Goal: Information Seeking & Learning: Learn about a topic

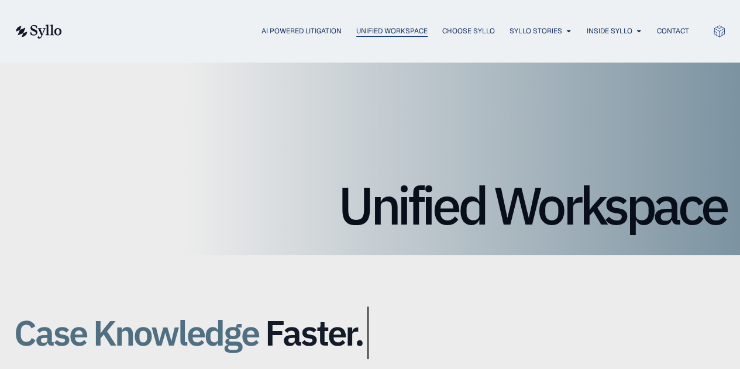
click at [378, 27] on span "Unified Workspace" at bounding box center [391, 31] width 71 height 11
click at [290, 33] on span "AI Powered Litigation" at bounding box center [301, 31] width 80 height 11
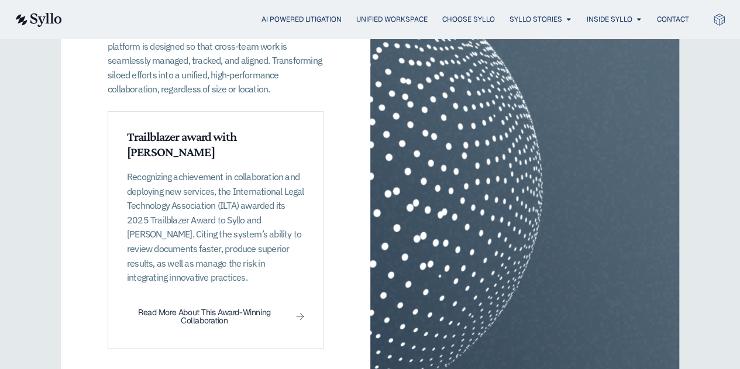
scroll to position [1741, 0]
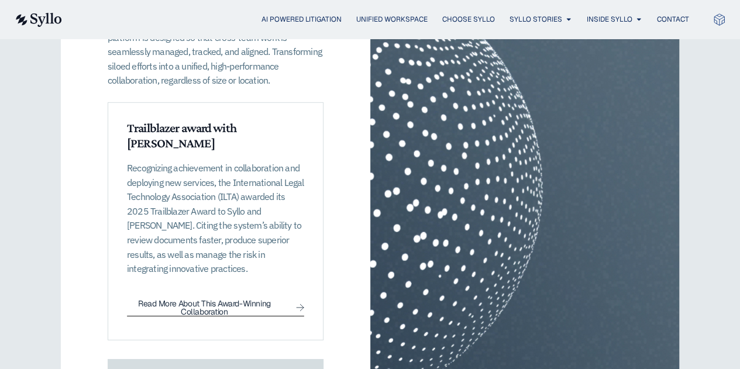
click at [218, 299] on span "Read More About This Award-Winning Collaboration" at bounding box center [204, 307] width 155 height 16
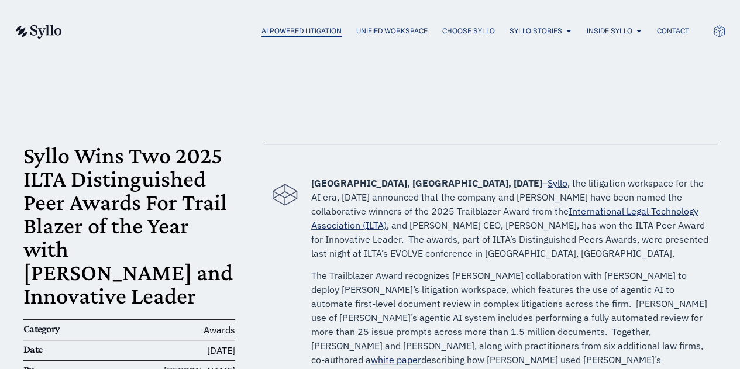
click at [299, 33] on span "AI Powered Litigation" at bounding box center [301, 31] width 80 height 11
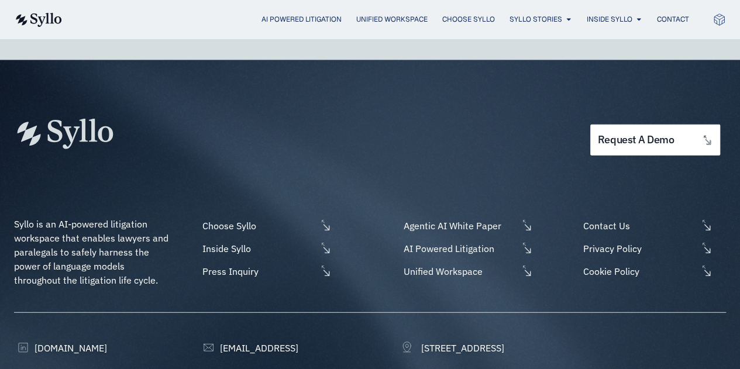
scroll to position [3643, 0]
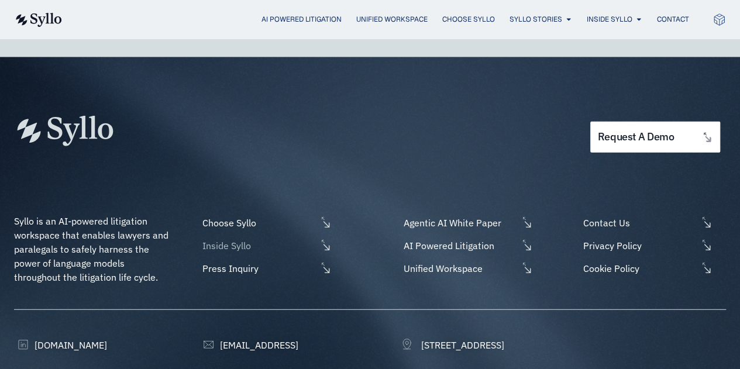
click at [228, 239] on span "Inside Syllo" at bounding box center [257, 246] width 117 height 14
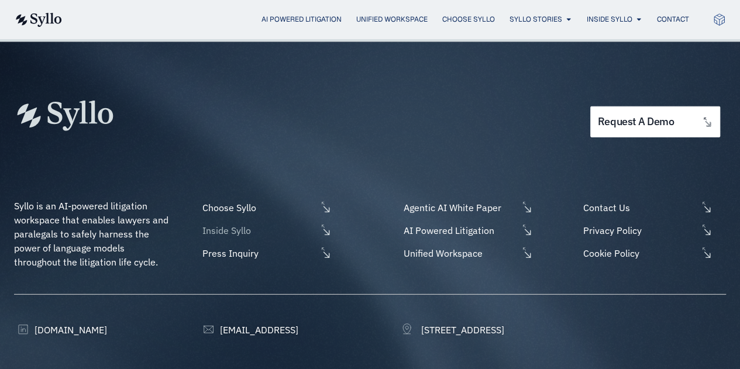
click at [246, 223] on li "Inside Syllo" at bounding box center [265, 232] width 132 height 19
click at [243, 223] on span "Inside Syllo" at bounding box center [257, 230] width 117 height 14
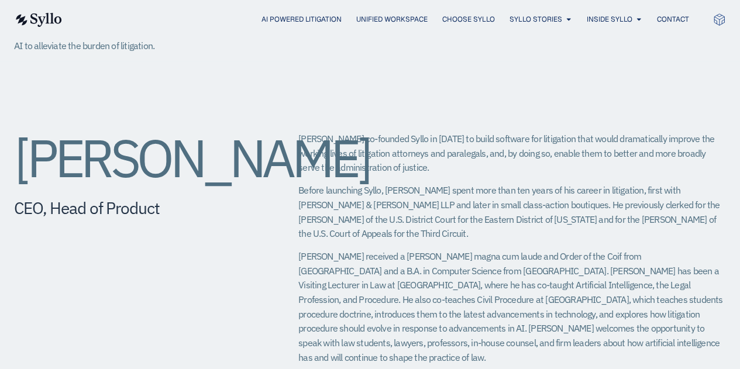
scroll to position [408, 0]
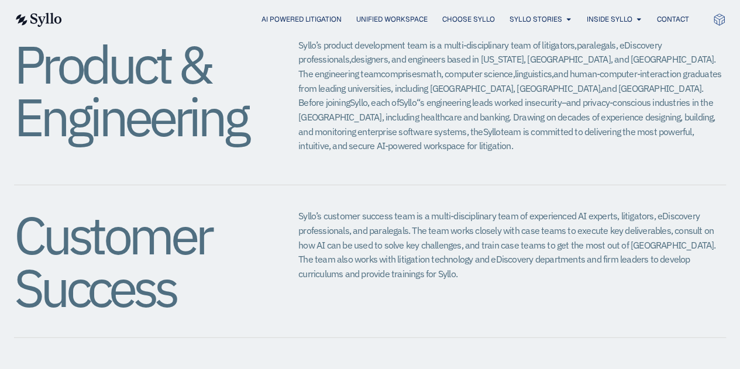
scroll to position [1363, 0]
click at [356, 19] on span "Unified Workspace" at bounding box center [391, 19] width 71 height 11
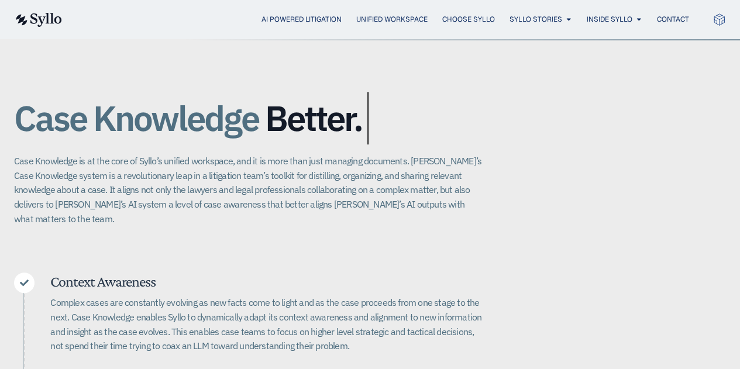
scroll to position [232, 0]
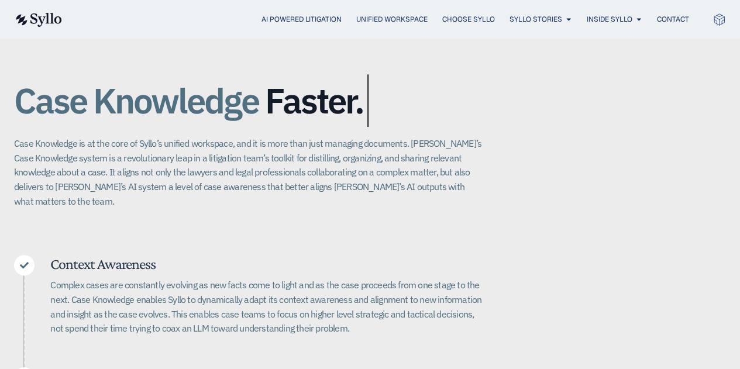
click at [44, 18] on img at bounding box center [38, 20] width 48 height 14
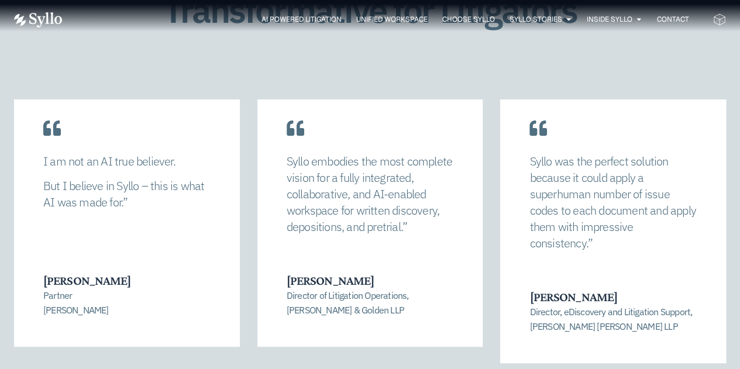
scroll to position [2216, 0]
click at [392, 16] on span "Unified Workspace" at bounding box center [391, 19] width 71 height 11
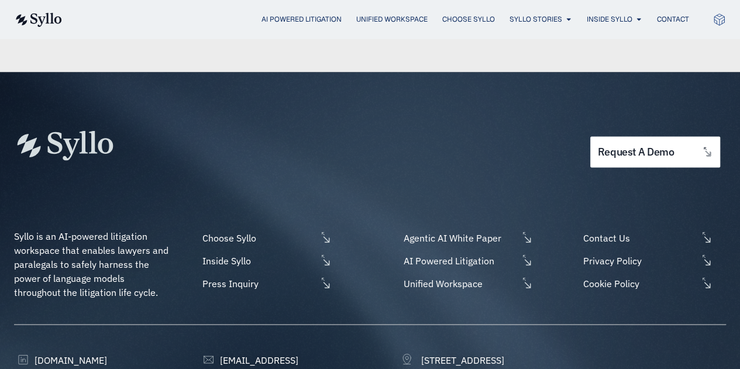
scroll to position [3235, 0]
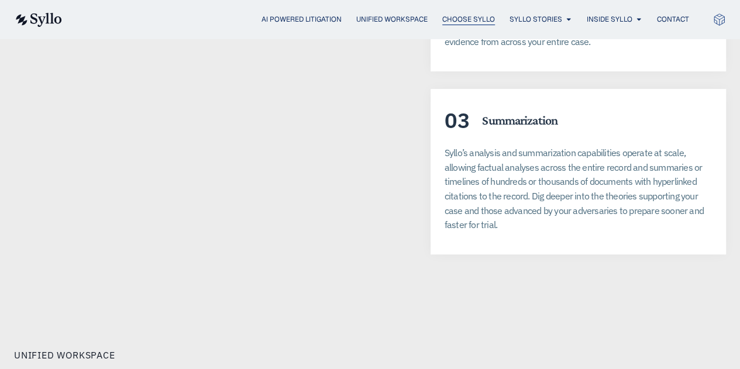
click at [459, 16] on span "Choose Syllo" at bounding box center [468, 19] width 53 height 11
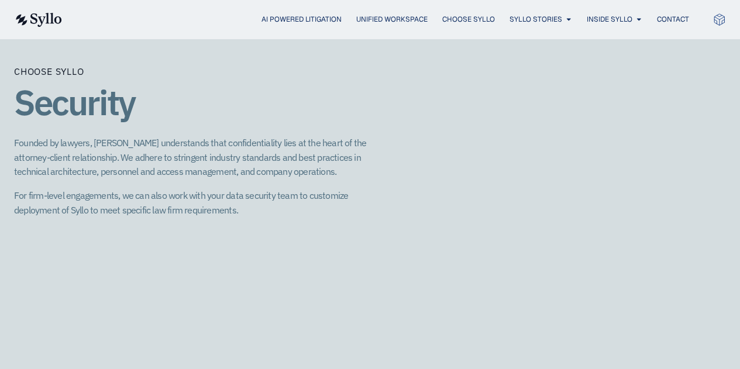
scroll to position [1537, 0]
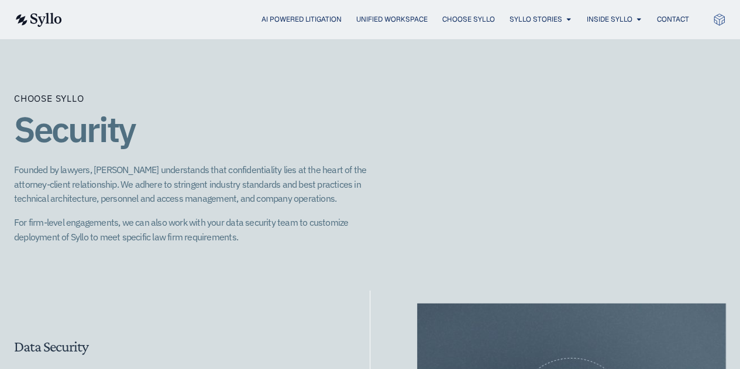
drag, startPoint x: 500, startPoint y: 163, endPoint x: 514, endPoint y: 121, distance: 43.8
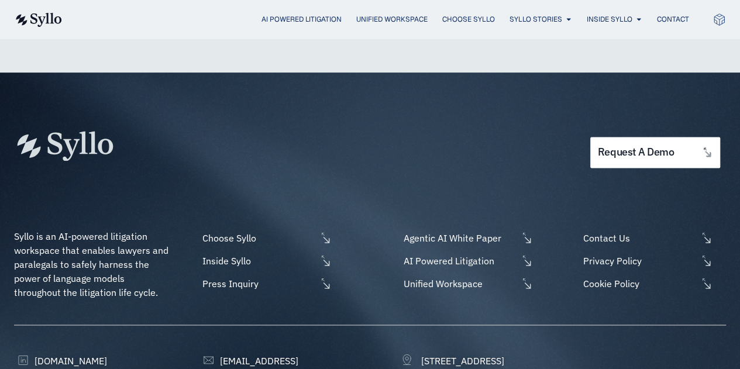
scroll to position [2987, 0]
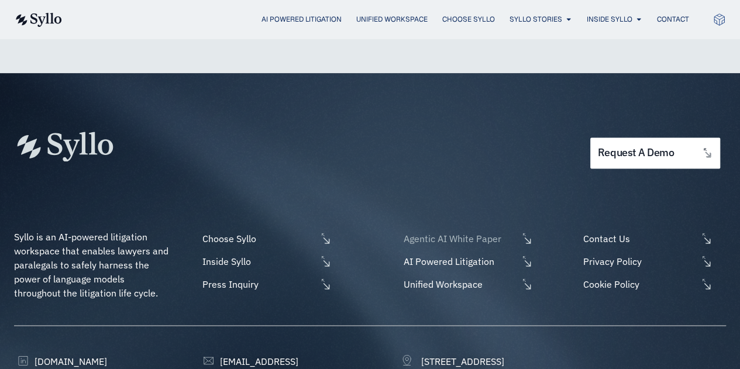
click at [410, 232] on span "Agentic AI White Paper" at bounding box center [459, 239] width 117 height 14
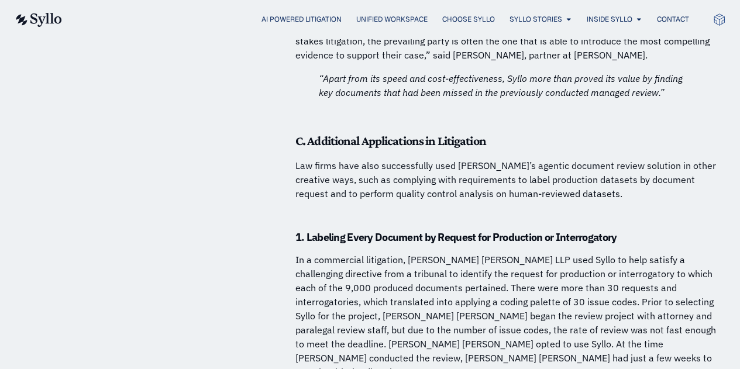
scroll to position [6969, 0]
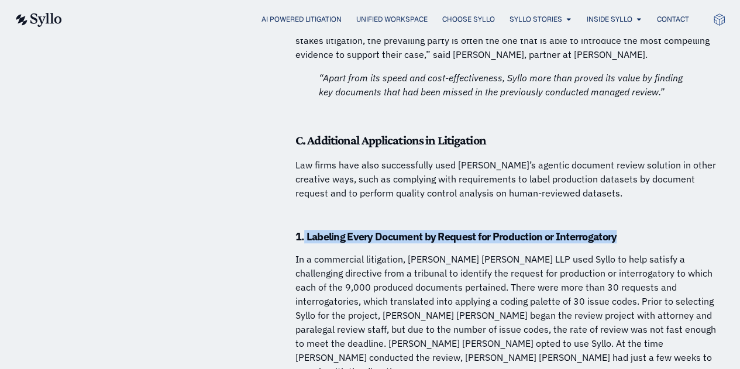
drag, startPoint x: 614, startPoint y: 106, endPoint x: 304, endPoint y: 98, distance: 310.7
click at [304, 230] on strong "1. Labeling Every Document by Request for Production or Interrogatory" at bounding box center [455, 236] width 321 height 13
copy strong "Labeling Every Document by Request for Production or Interrogatory"
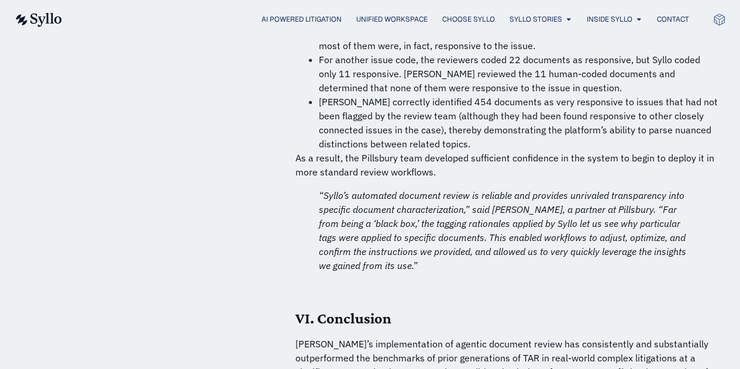
scroll to position [8329, 0]
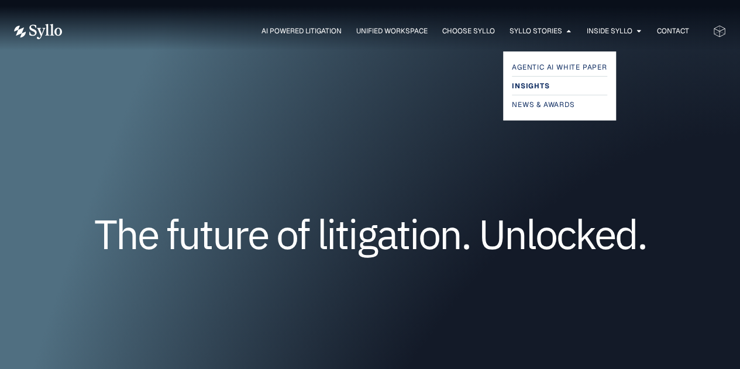
click at [535, 82] on span "Insights" at bounding box center [530, 86] width 37 height 14
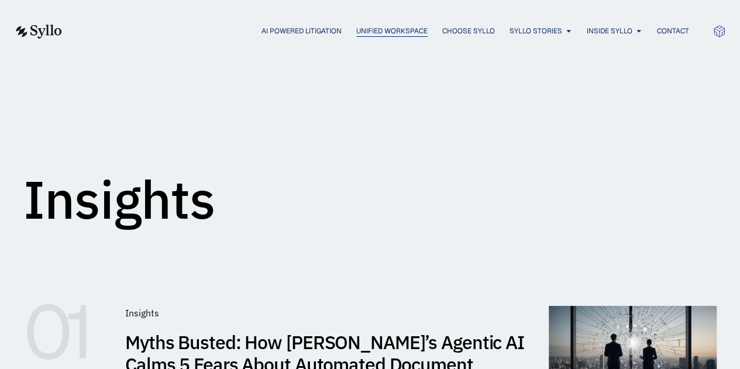
click at [377, 29] on span "Unified Workspace" at bounding box center [391, 31] width 71 height 11
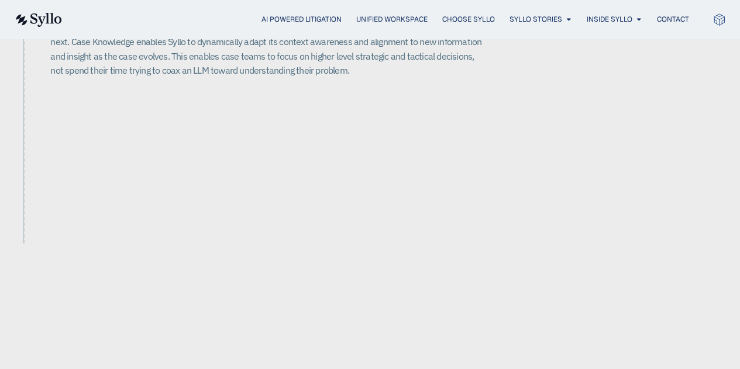
scroll to position [491, 0]
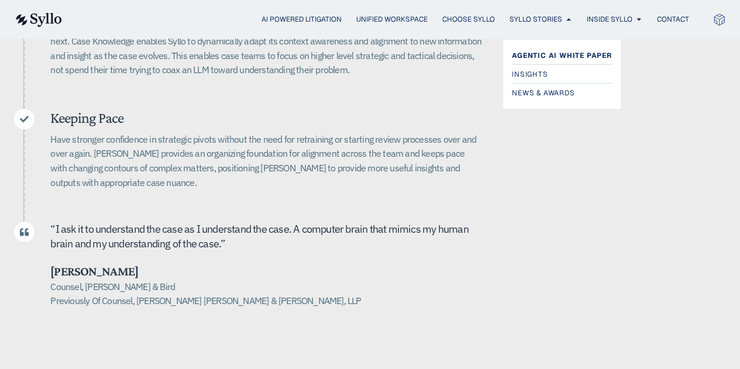
click at [526, 53] on span "Agentic AI White Paper" at bounding box center [562, 56] width 100 height 14
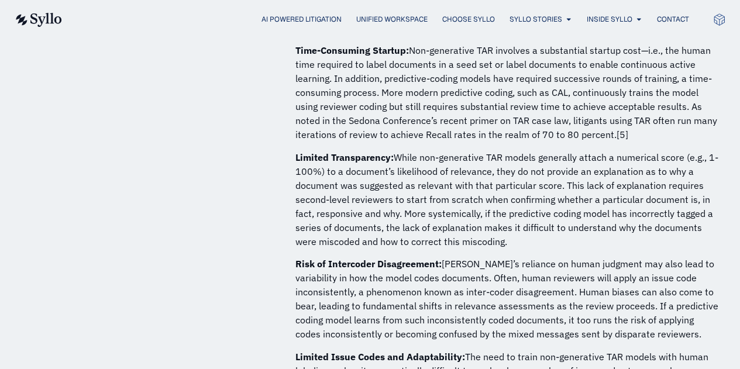
scroll to position [1461, 0]
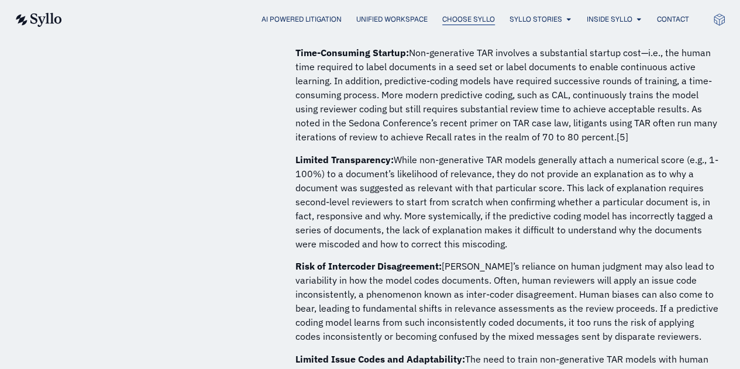
click at [467, 16] on span "Choose Syllo" at bounding box center [468, 19] width 53 height 11
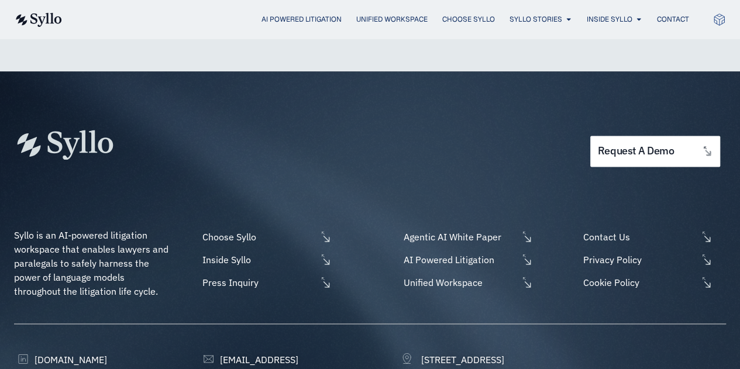
scroll to position [3048, 0]
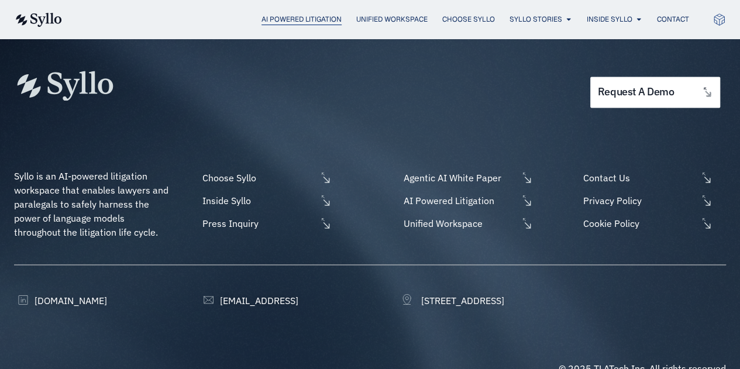
click at [314, 21] on span "AI Powered Litigation" at bounding box center [301, 19] width 80 height 11
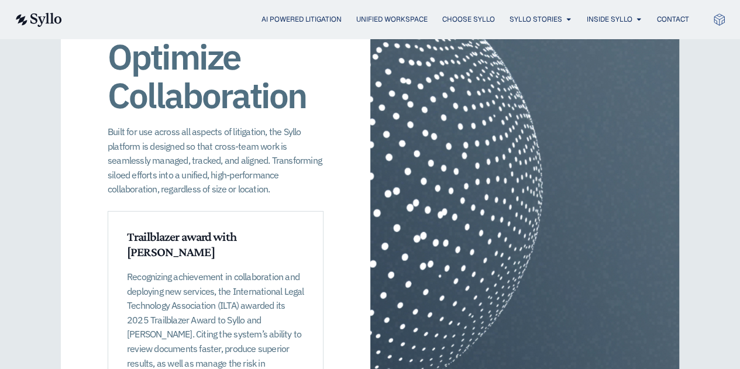
scroll to position [1792, 0]
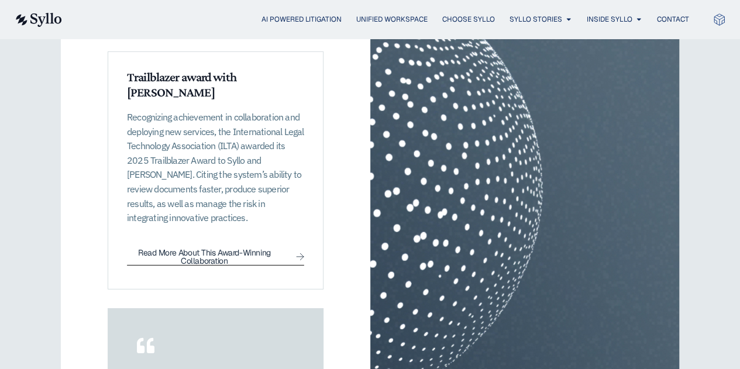
click at [216, 249] on span "Read More About This Award-Winning Collaboration" at bounding box center [204, 257] width 155 height 16
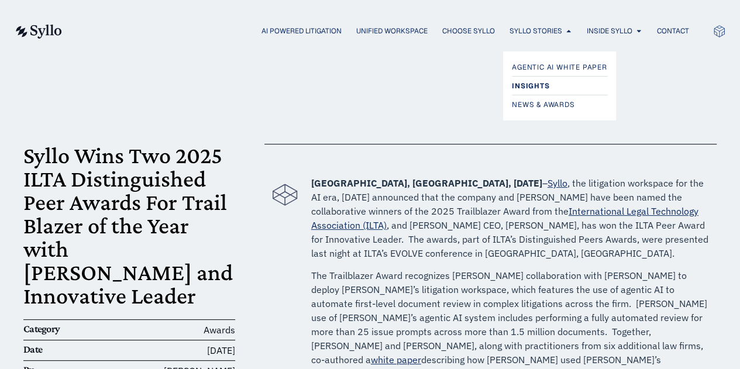
click at [536, 87] on span "Insights" at bounding box center [530, 86] width 37 height 14
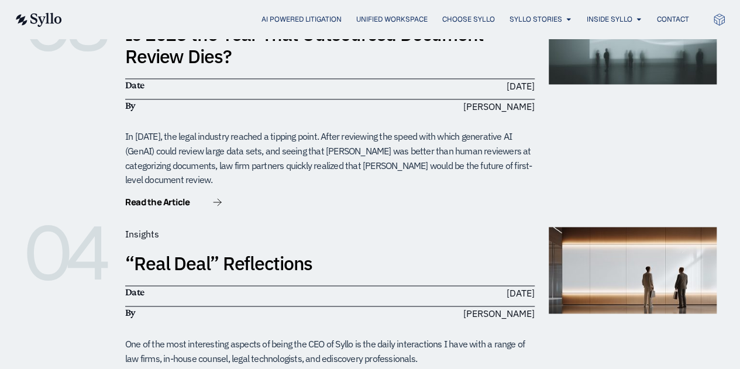
scroll to position [776, 0]
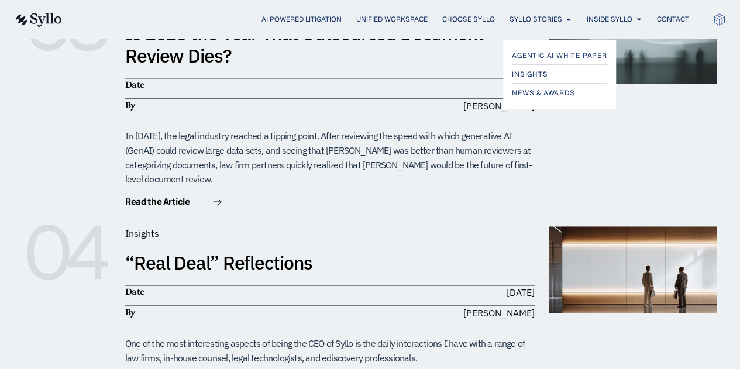
click at [526, 19] on span "Syllo Stories" at bounding box center [535, 19] width 53 height 11
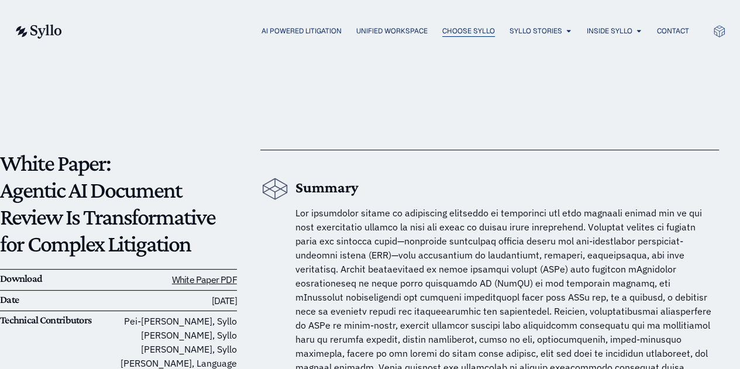
click at [458, 32] on span "Choose Syllo" at bounding box center [468, 31] width 53 height 11
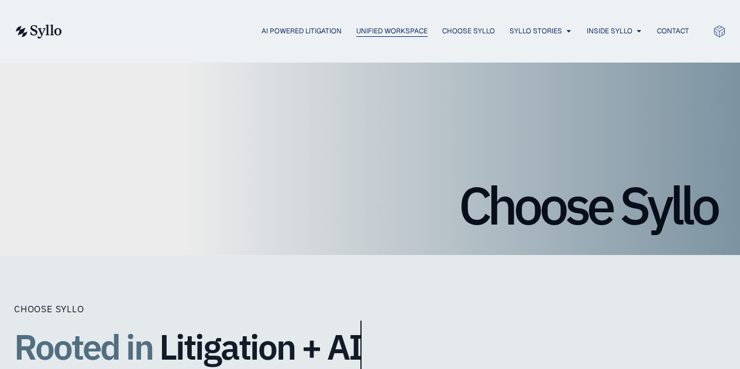
click at [399, 30] on span "Unified Workspace" at bounding box center [391, 31] width 71 height 11
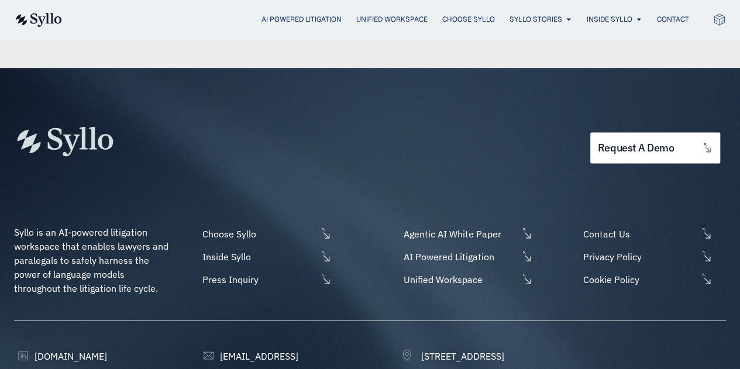
scroll to position [3251, 0]
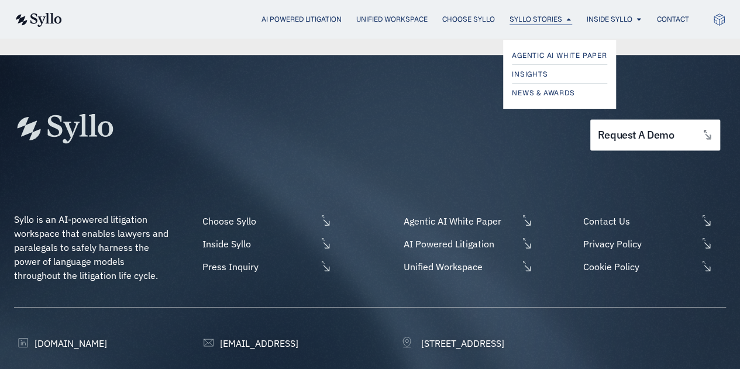
click at [520, 16] on span "Syllo Stories" at bounding box center [535, 19] width 53 height 11
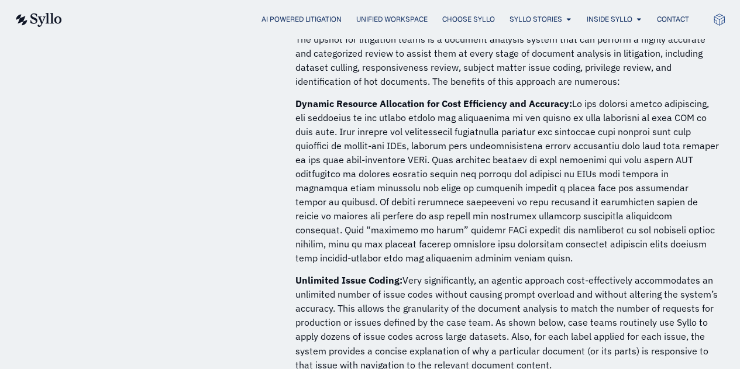
scroll to position [2977, 0]
click at [528, 216] on p "Dynamic Resource Allocation for Cost Efficiency and Accuracy:" at bounding box center [506, 179] width 423 height 168
click at [554, 272] on p "Unlimited Issue Coding: Very significantly, an agentic approach cost-effectivel…" at bounding box center [506, 321] width 423 height 98
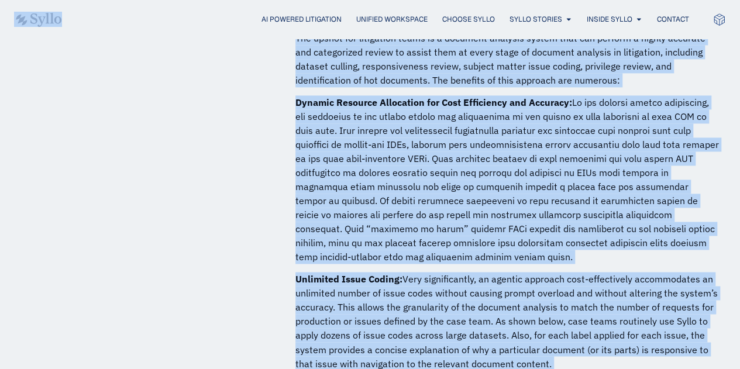
copy body "Skip to content AI Powered Litigation Unified Workspace Choose Syllo Syllo Stor…"
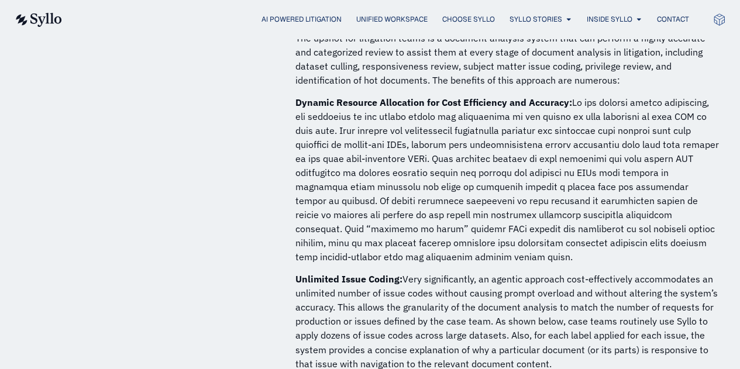
scroll to position [380, 0]
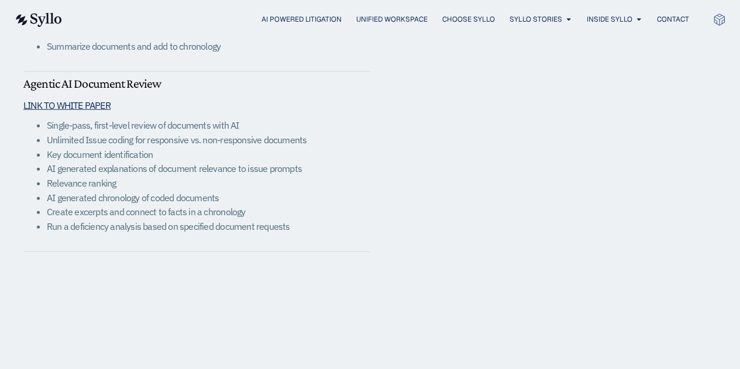
scroll to position [1513, 0]
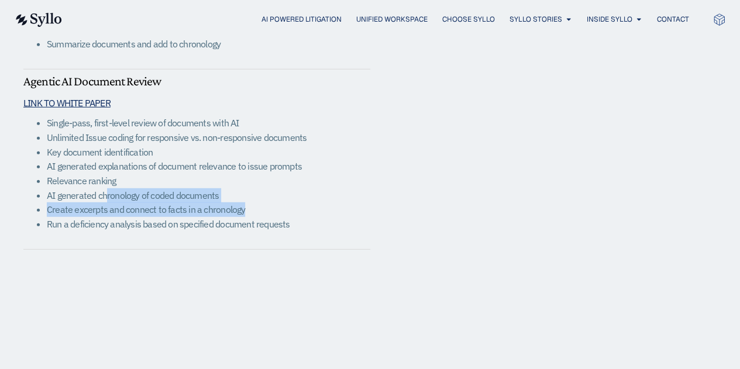
drag, startPoint x: 247, startPoint y: 208, endPoint x: 105, endPoint y: 188, distance: 143.4
click at [105, 188] on ul "Single-pass, first-level review of documents with AI Unlimited Issue coding for…" at bounding box center [196, 173] width 347 height 115
click at [334, 202] on li "Create excerpts and connect to facts in a chronology" at bounding box center [208, 209] width 323 height 15
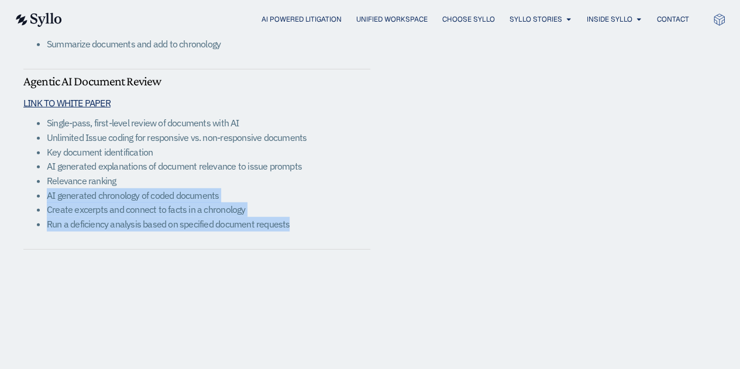
drag, startPoint x: 299, startPoint y: 226, endPoint x: 33, endPoint y: 192, distance: 268.4
click at [33, 192] on ul "Single-pass, first-level review of documents with AI Unlimited Issue coding for…" at bounding box center [196, 173] width 347 height 115
copy ul "AI generated chronology of coded documents Create excerpts and connect to facts…"
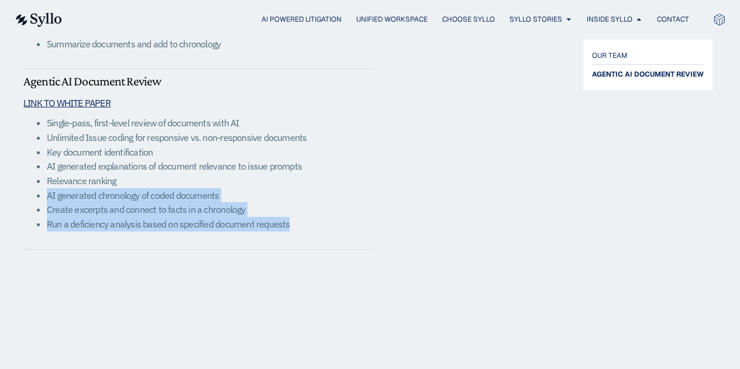
click at [602, 78] on span "AGENTIC AI DOCUMENT REVIEW" at bounding box center [648, 74] width 112 height 14
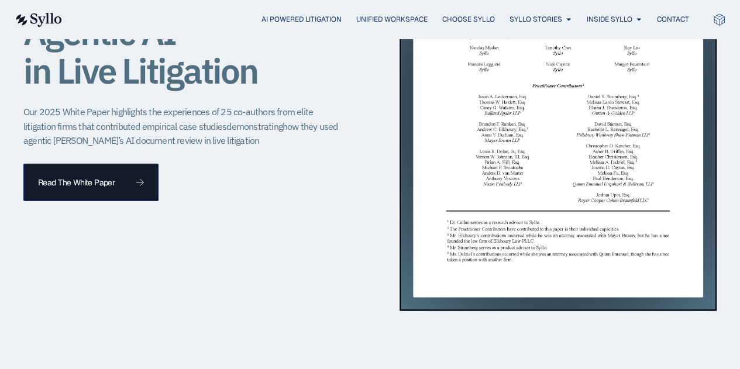
scroll to position [1235, 0]
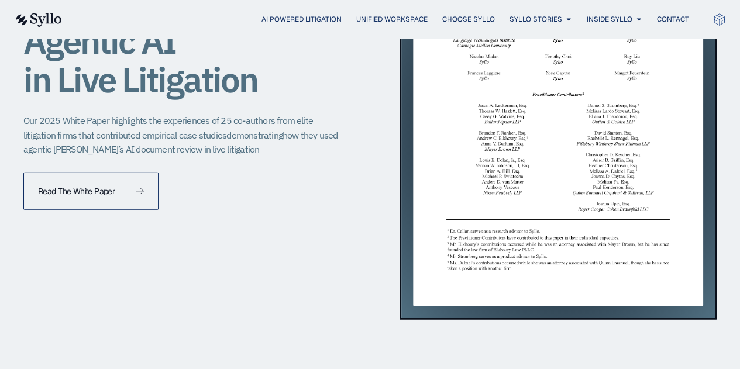
click at [104, 192] on span "Read The White Paper" at bounding box center [76, 191] width 77 height 8
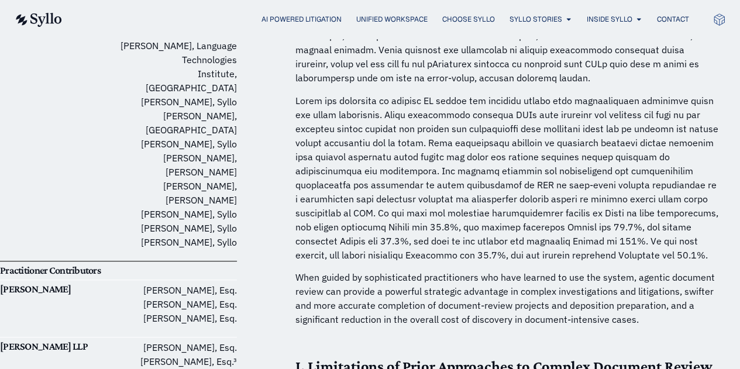
scroll to position [311, 0]
